Goal: Task Accomplishment & Management: Complete application form

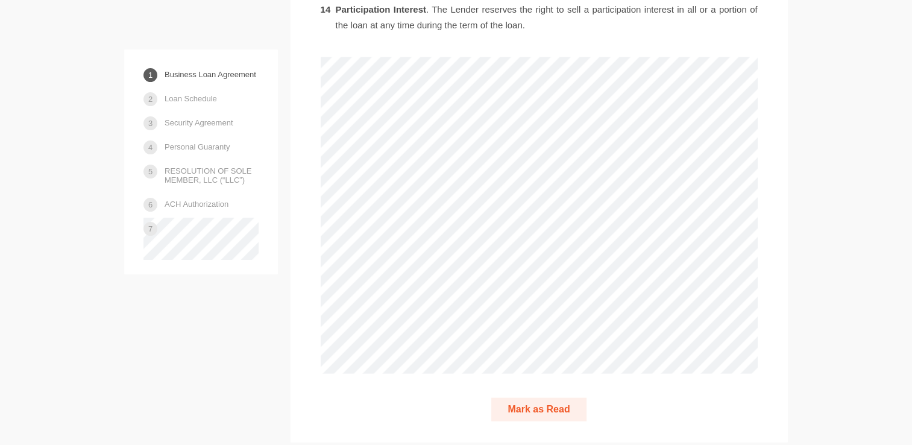
scroll to position [2494, 0]
click at [553, 397] on button "Mark as Read" at bounding box center [538, 409] width 95 height 24
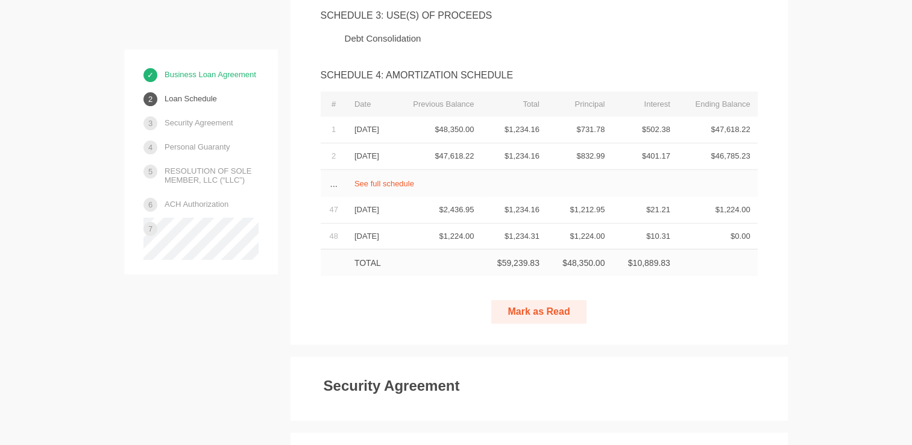
scroll to position [3277, 0]
click at [517, 299] on button "Mark as Read" at bounding box center [538, 311] width 95 height 24
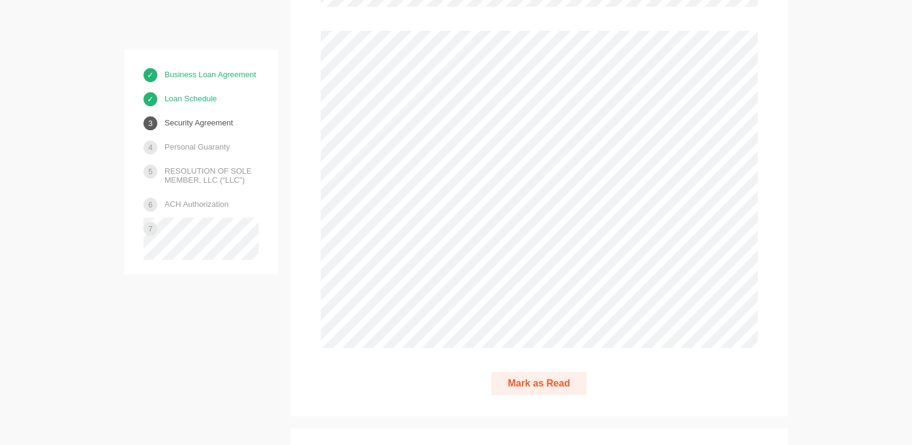
scroll to position [4812, 0]
click at [544, 365] on button "Mark as Read" at bounding box center [538, 377] width 95 height 24
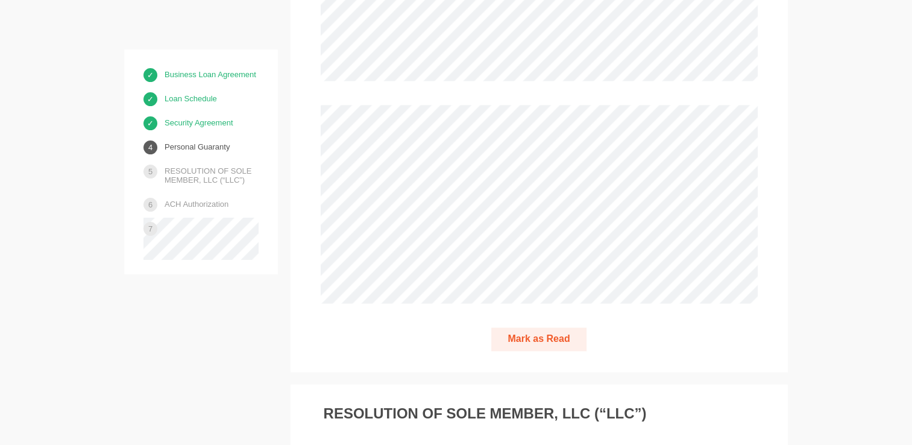
scroll to position [6486, 0]
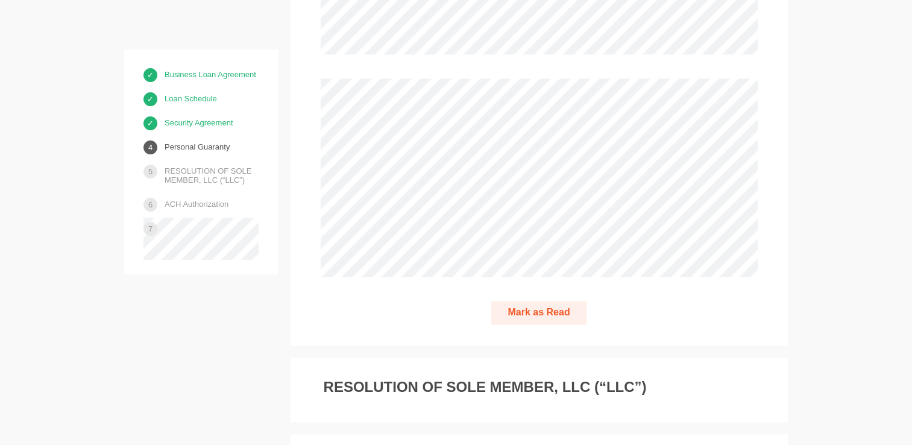
click at [547, 301] on button "Mark as Read" at bounding box center [538, 313] width 95 height 24
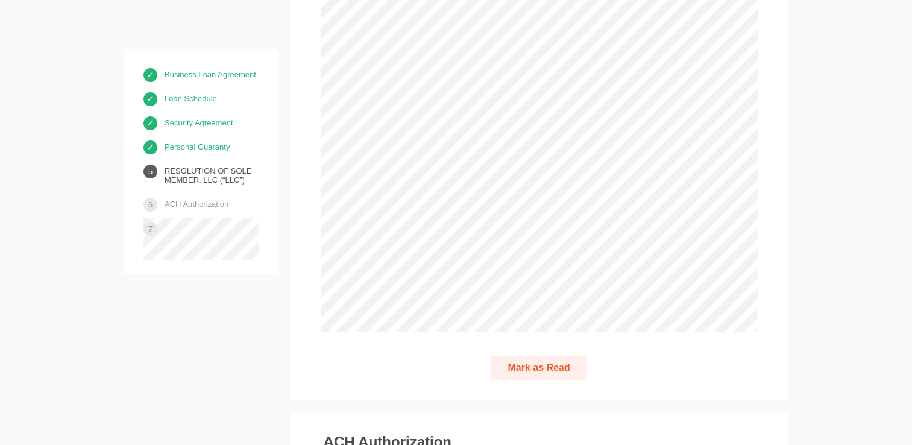
scroll to position [7161, 0]
click at [538, 346] on button "Mark as Read" at bounding box center [538, 358] width 95 height 24
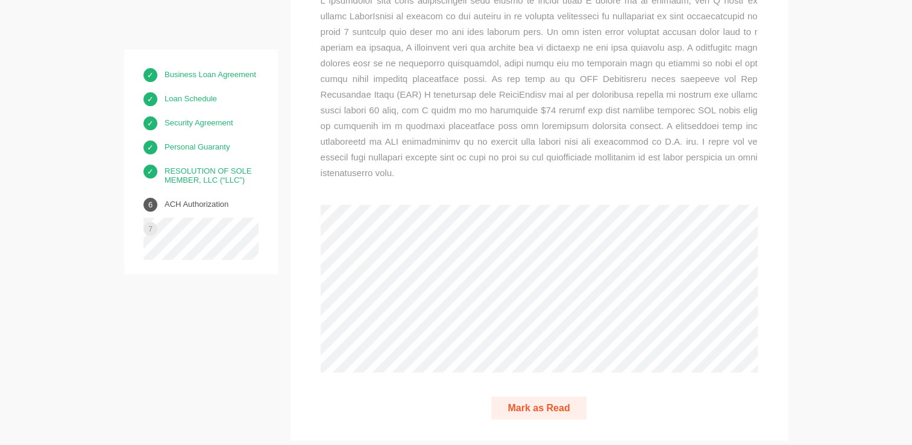
scroll to position [7817, 0]
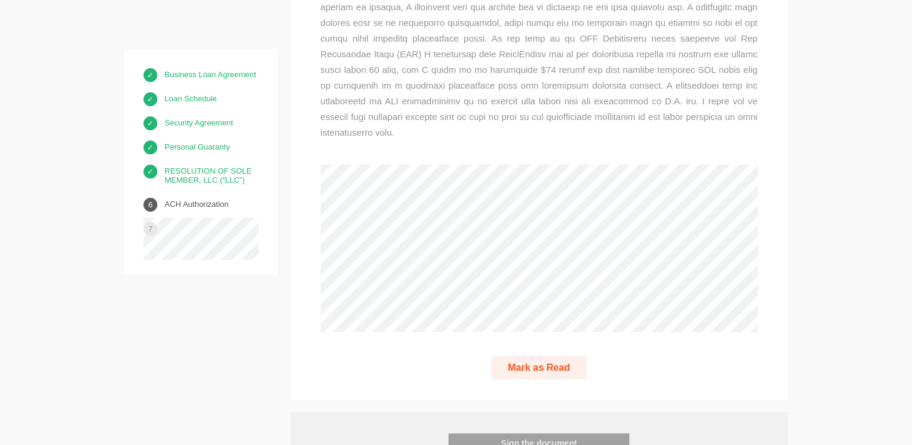
click at [557, 356] on button "Mark as Read" at bounding box center [538, 368] width 95 height 24
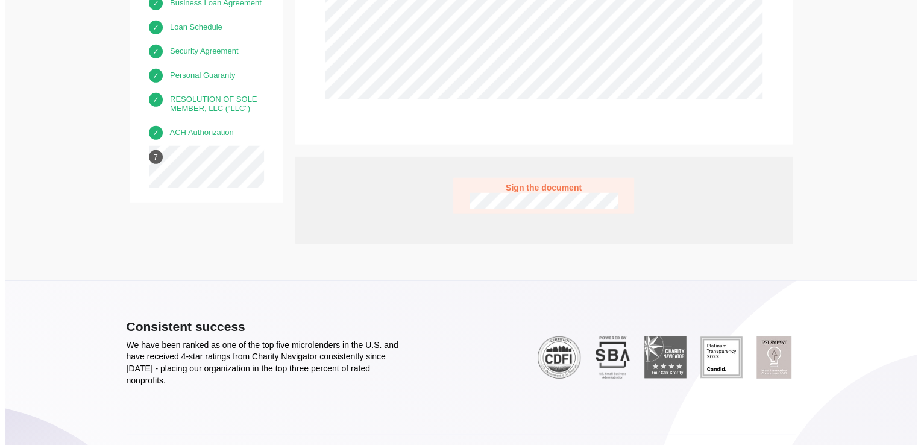
scroll to position [8060, 0]
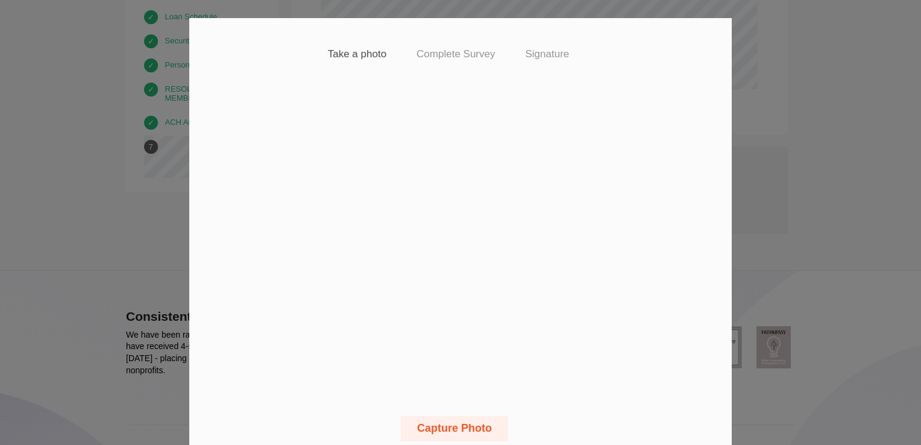
click at [444, 426] on button "Capture Photo" at bounding box center [454, 428] width 107 height 25
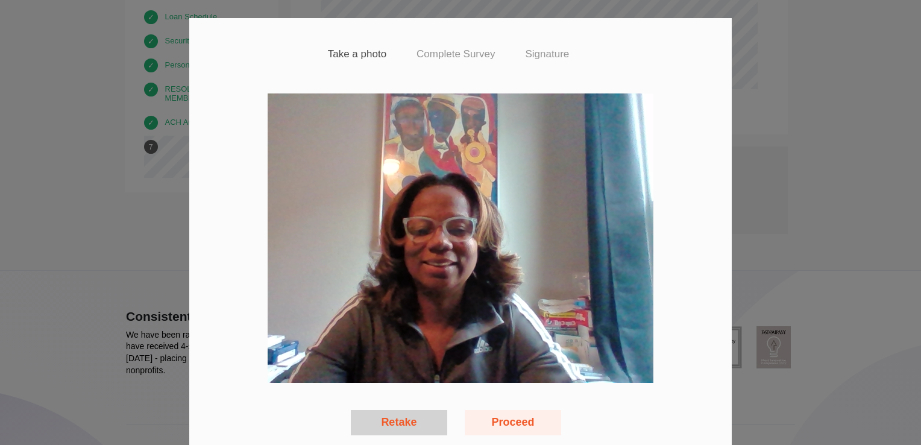
click at [503, 424] on button "Proceed" at bounding box center [513, 422] width 96 height 25
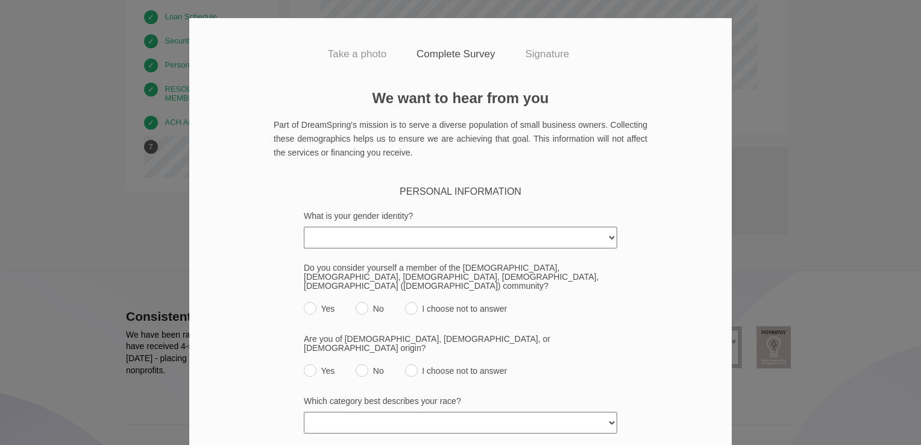
click at [603, 237] on select "[DEMOGRAPHIC_DATA] [DEMOGRAPHIC_DATA] [DEMOGRAPHIC_DATA] [DEMOGRAPHIC_DATA]/Thi…" at bounding box center [460, 238] width 313 height 22
select select "[DEMOGRAPHIC_DATA]"
click at [304, 227] on select "[DEMOGRAPHIC_DATA] [DEMOGRAPHIC_DATA] [DEMOGRAPHIC_DATA] [DEMOGRAPHIC_DATA]/Thi…" at bounding box center [460, 238] width 313 height 22
click at [356, 302] on input "No" at bounding box center [362, 308] width 13 height 13
radio input "true"
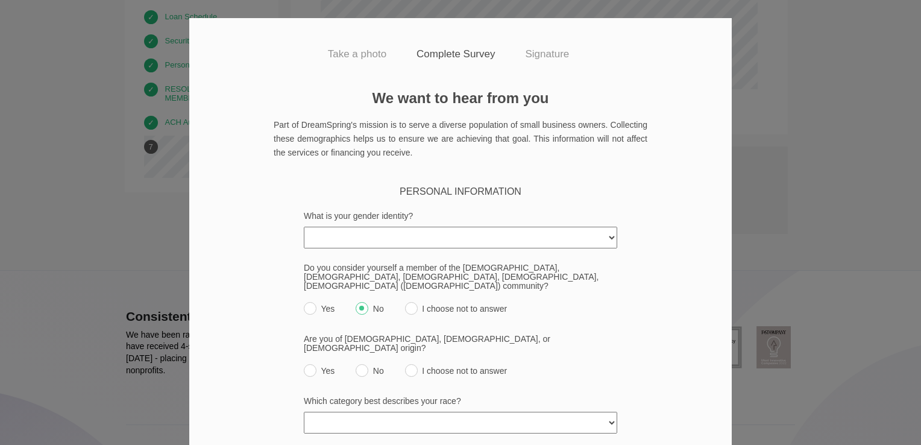
click at [356, 364] on input "No" at bounding box center [362, 370] width 13 height 13
radio input "true"
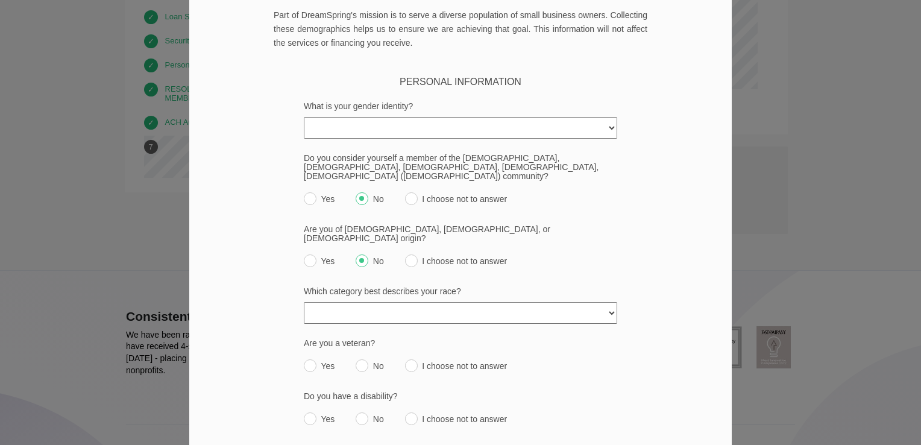
scroll to position [111, 0]
click at [609, 301] on select "[DEMOGRAPHIC_DATA] or [US_STATE][DEMOGRAPHIC_DATA] Black or [DEMOGRAPHIC_DATA] …" at bounding box center [460, 312] width 313 height 22
select select "black"
click at [304, 301] on select "[DEMOGRAPHIC_DATA] or [US_STATE][DEMOGRAPHIC_DATA] Black or [DEMOGRAPHIC_DATA] …" at bounding box center [460, 312] width 313 height 22
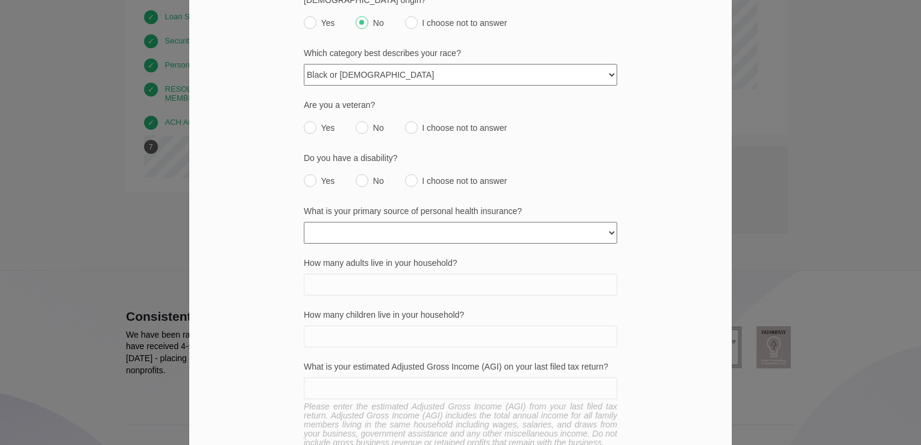
scroll to position [350, 0]
click at [363, 114] on label "No" at bounding box center [370, 122] width 28 height 17
click at [363, 119] on input "No" at bounding box center [362, 125] width 13 height 13
radio input "true"
click at [362, 167] on label "No" at bounding box center [370, 175] width 28 height 17
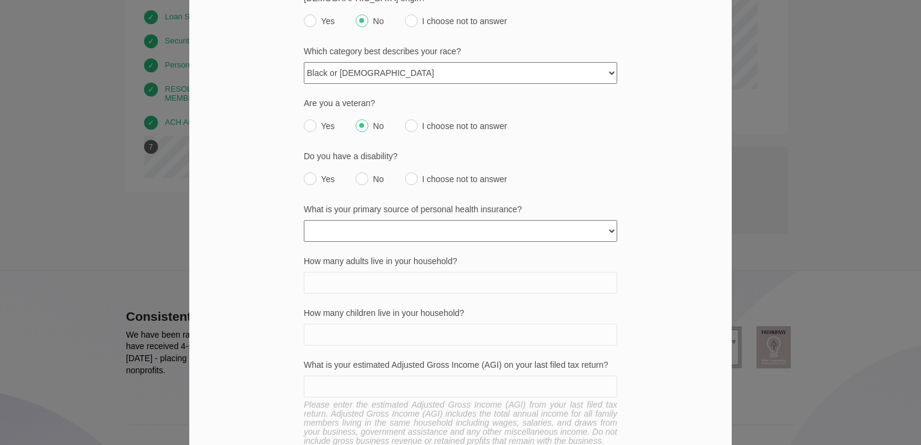
click at [362, 172] on input "No" at bounding box center [362, 178] width 13 height 13
radio input "true"
click at [605, 220] on select "None Private policy My business Medicaid/Medicare Other state funded Another jo…" at bounding box center [460, 231] width 313 height 22
select select "private_policy"
click at [304, 220] on select "None Private policy My business Medicaid/Medicare Other state funded Another jo…" at bounding box center [460, 231] width 313 height 22
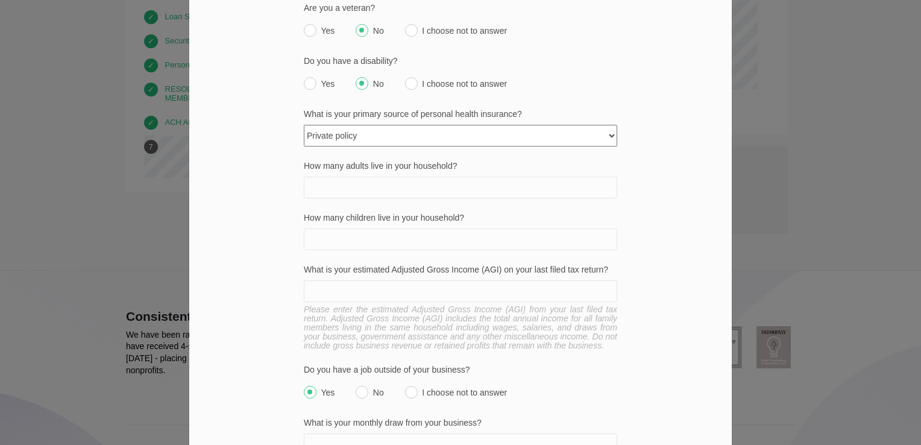
scroll to position [451, 0]
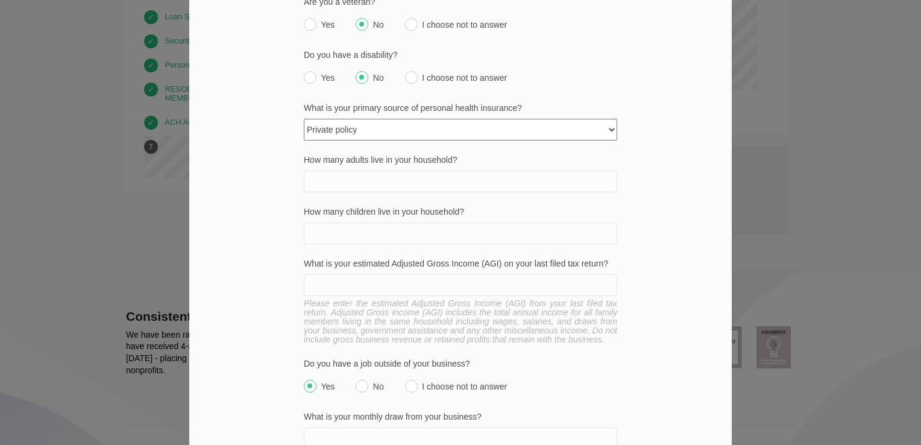
click at [569, 171] on input "How many adults live in your household?" at bounding box center [460, 182] width 313 height 22
type input "1"
click at [540, 222] on input "How many children live in your household?" at bounding box center [460, 233] width 313 height 22
type input "0"
click at [456, 274] on input "What is your estimated Adjusted Gross Income (AGI) on your last filed tax retur…" at bounding box center [460, 285] width 313 height 22
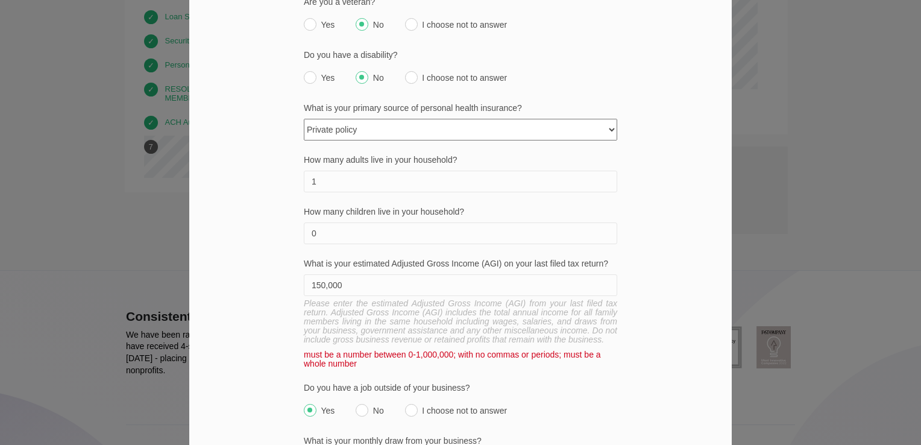
click at [680, 370] on div "We want to hear from you Part of DreamSpring's mission is to serve a diverse po…" at bounding box center [460, 274] width 542 height 1268
click at [347, 274] on input "150,000" at bounding box center [460, 285] width 313 height 22
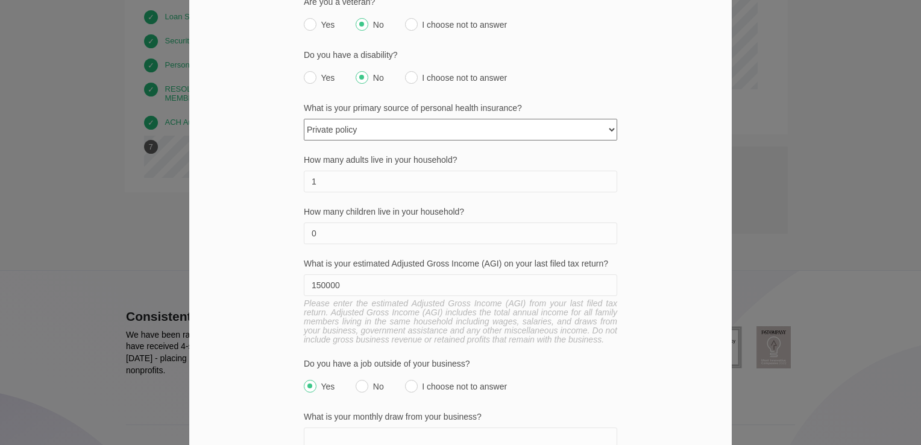
type input "150000"
click at [356, 380] on input "No" at bounding box center [362, 386] width 13 height 13
radio input "true"
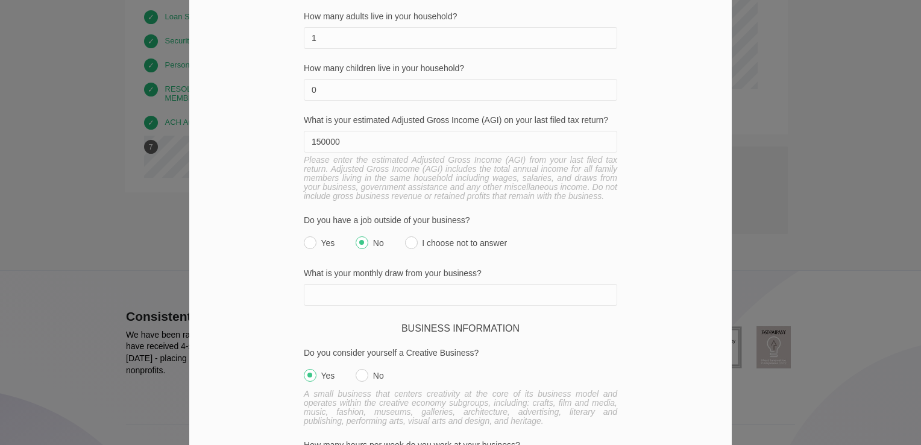
scroll to position [595, 0]
click at [410, 283] on input "What is your monthly draw from your business?" at bounding box center [460, 294] width 313 height 22
type input "$"
type input "10000"
click at [304, 368] on input "Yes" at bounding box center [310, 374] width 13 height 13
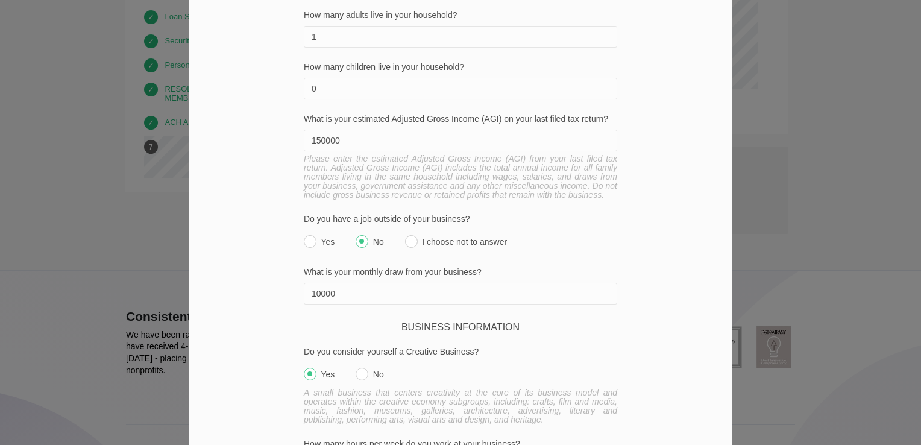
radio input "true"
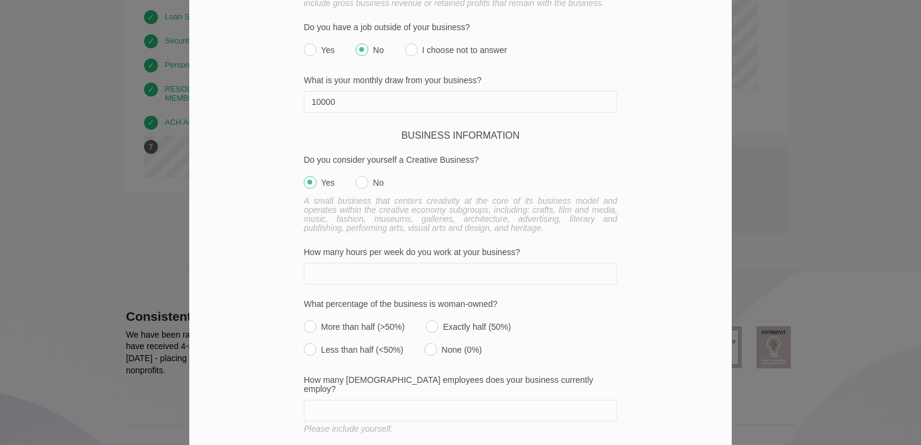
scroll to position [788, 0]
click at [397, 262] on input "How many hours per week do you work at your business?" at bounding box center [460, 273] width 313 height 22
type input "60"
click at [309, 319] on input "More than half (>50%)" at bounding box center [310, 325] width 13 height 13
radio input "true"
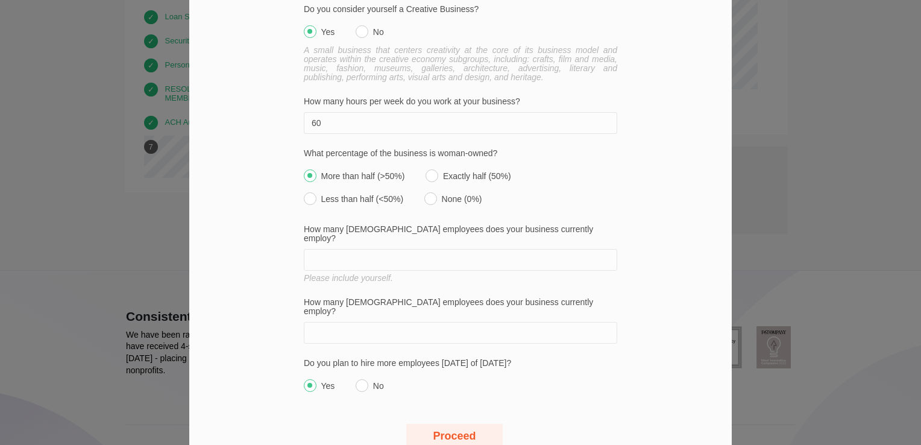
scroll to position [942, 0]
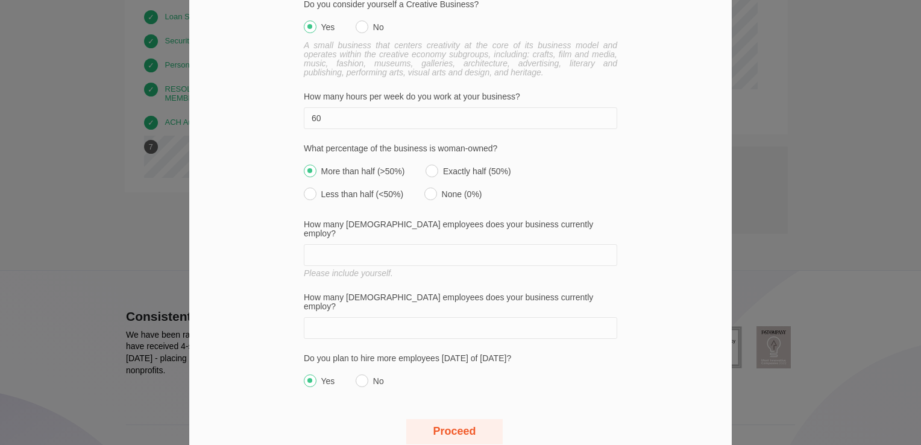
click at [390, 244] on input "How many [DEMOGRAPHIC_DATA] employees does your business currently employ?" at bounding box center [460, 255] width 313 height 22
type input "1"
click at [372, 317] on input "How many [DEMOGRAPHIC_DATA] employees does your business currently employ?" at bounding box center [460, 328] width 313 height 22
type input "9"
click at [307, 374] on input "Yes" at bounding box center [310, 380] width 13 height 13
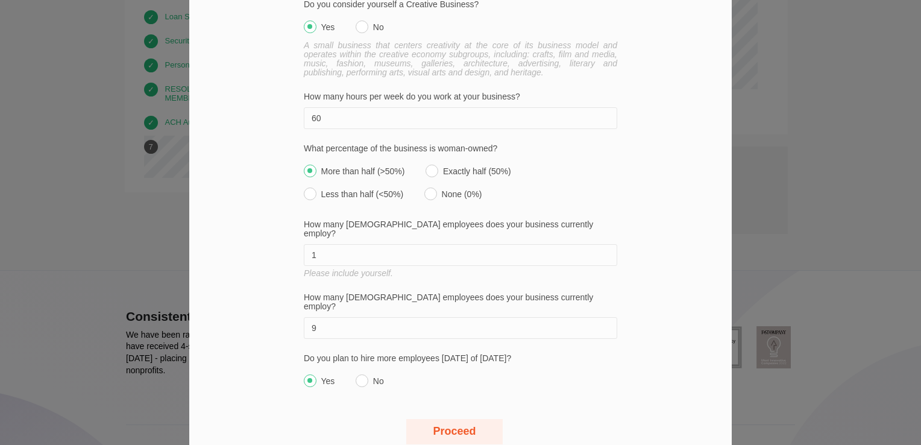
radio input "true"
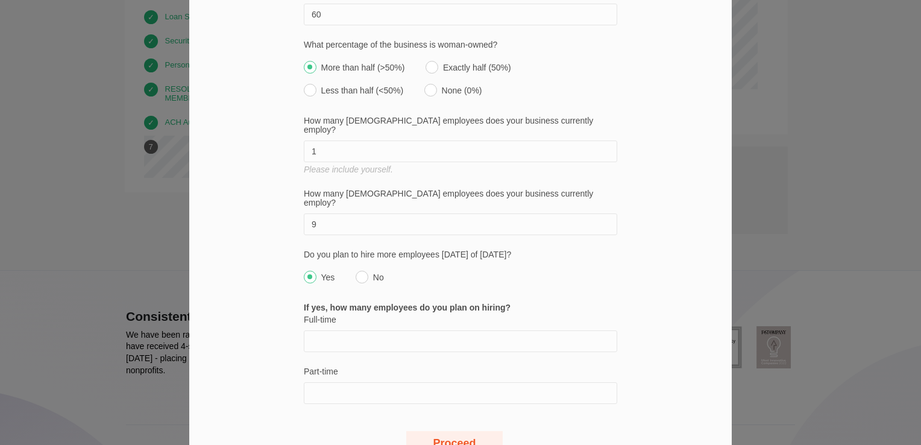
scroll to position [1058, 0]
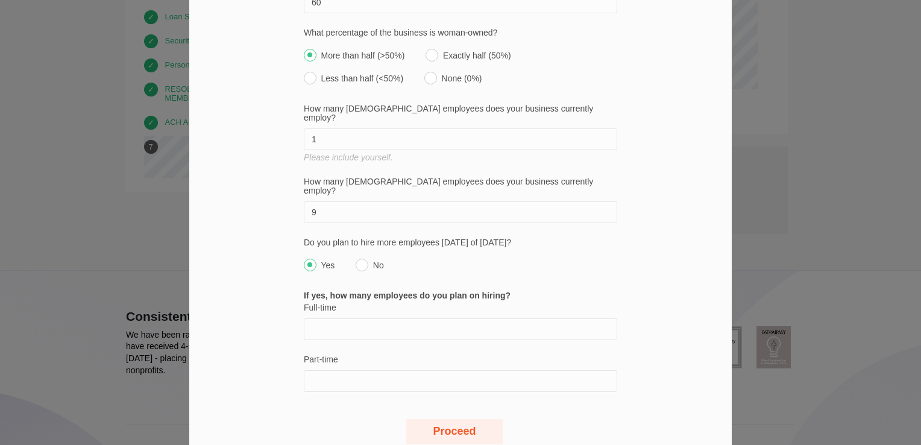
click at [474, 318] on input "Full-time" at bounding box center [460, 329] width 313 height 22
type input "0"
click at [365, 370] on input "Part-time" at bounding box center [460, 381] width 313 height 22
type input "2"
click at [459, 419] on button "Proceed" at bounding box center [454, 431] width 96 height 25
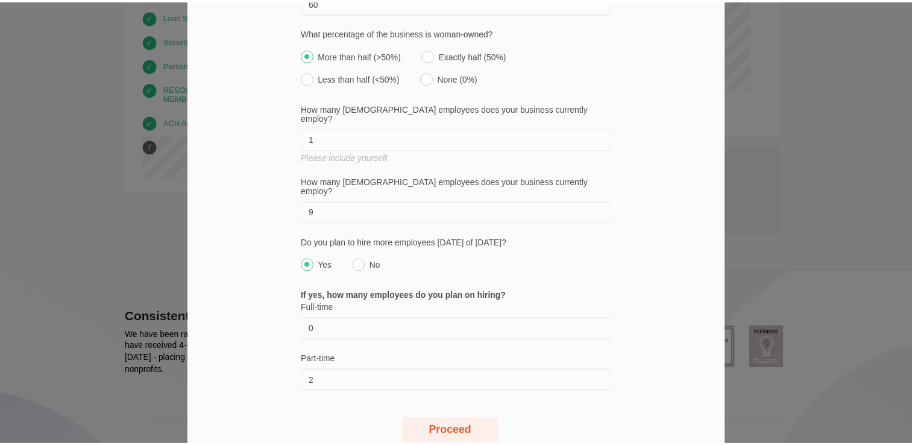
scroll to position [37, 0]
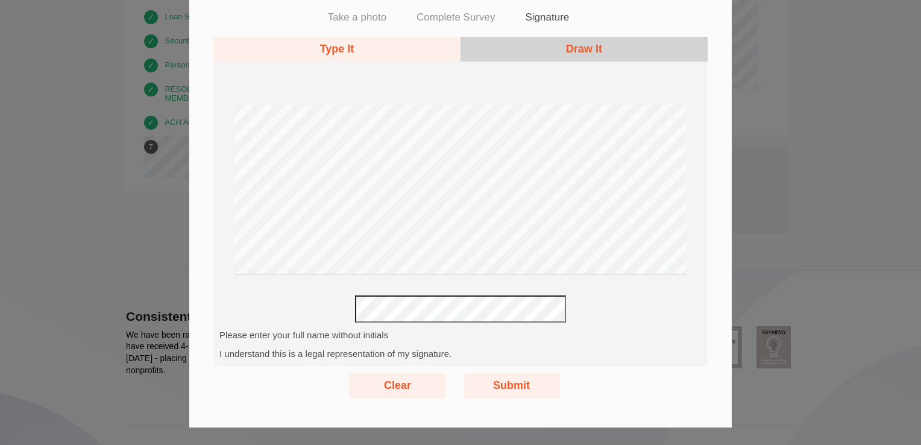
click at [521, 388] on button "Submit" at bounding box center [511, 385] width 96 height 25
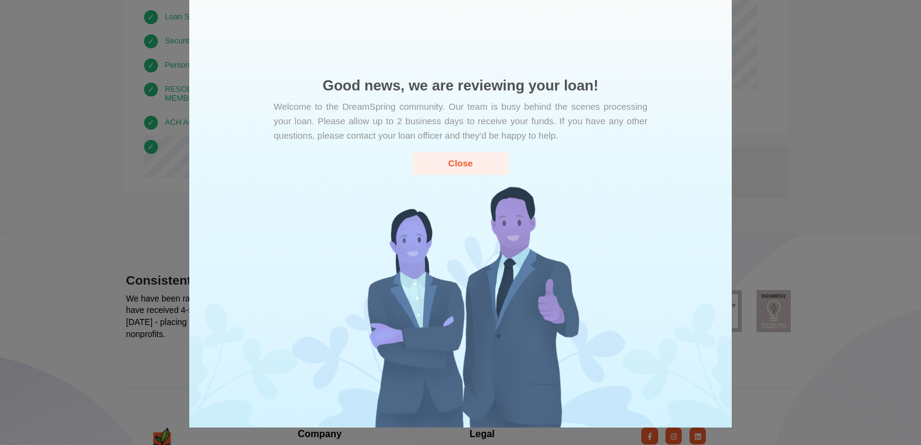
click at [460, 165] on button "Close" at bounding box center [460, 163] width 96 height 22
